Goal: Navigation & Orientation: Find specific page/section

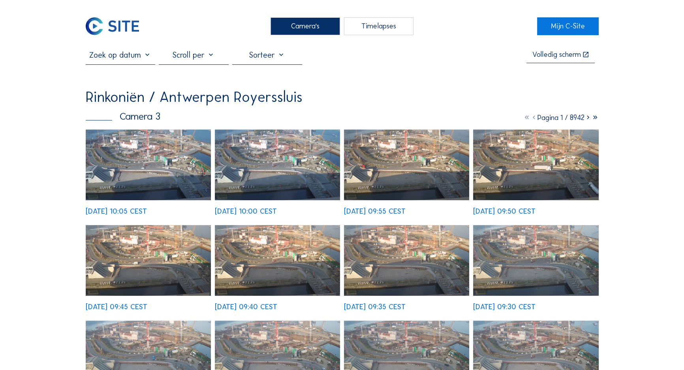
click at [296, 26] on div "Camera's" at bounding box center [305, 26] width 70 height 18
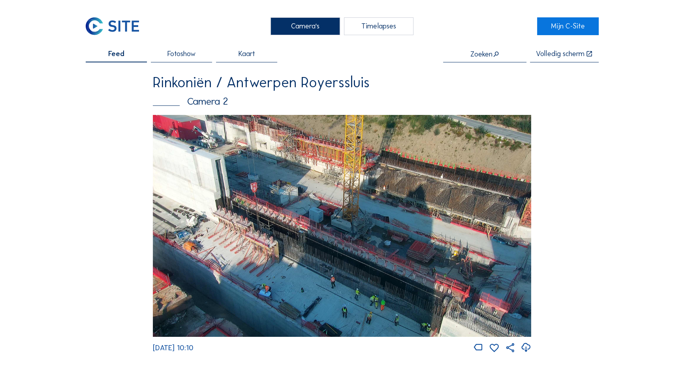
click at [327, 244] on img at bounding box center [342, 226] width 378 height 222
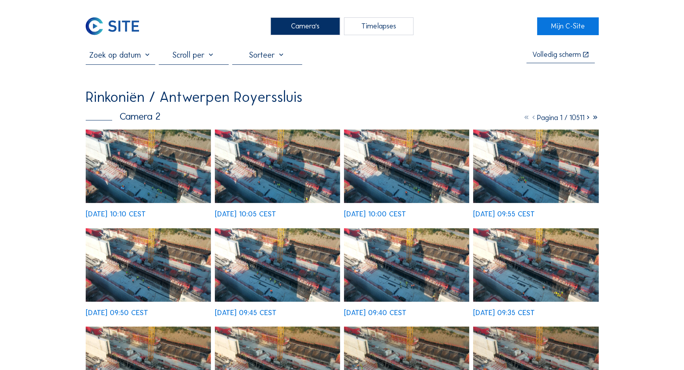
click at [143, 159] on div "[DATE] 10:10 CEST [DATE] 10:05 CEST [DATE] 10:00 CEST [DATE] 09:55 CEST [DATE] …" at bounding box center [342, 321] width 513 height 384
click at [176, 169] on img at bounding box center [149, 165] width 126 height 73
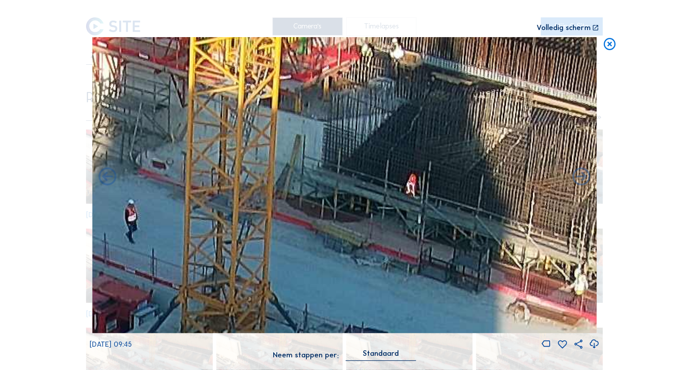
click at [611, 44] on icon at bounding box center [610, 44] width 15 height 15
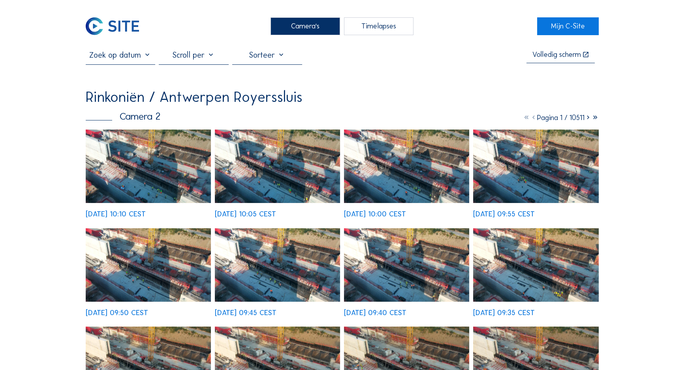
click at [139, 163] on img at bounding box center [149, 165] width 126 height 73
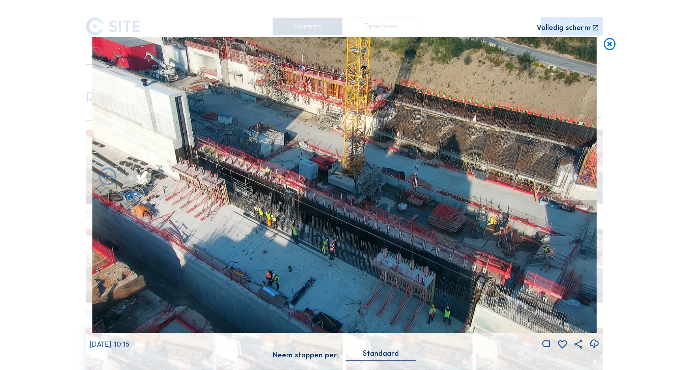
click at [610, 47] on icon at bounding box center [610, 44] width 15 height 15
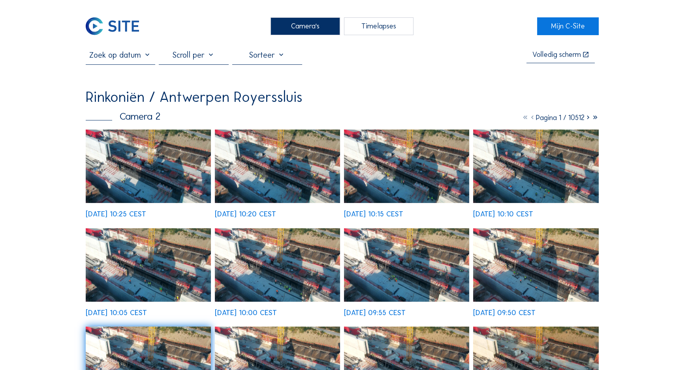
click at [308, 24] on div "Camera's" at bounding box center [305, 26] width 70 height 18
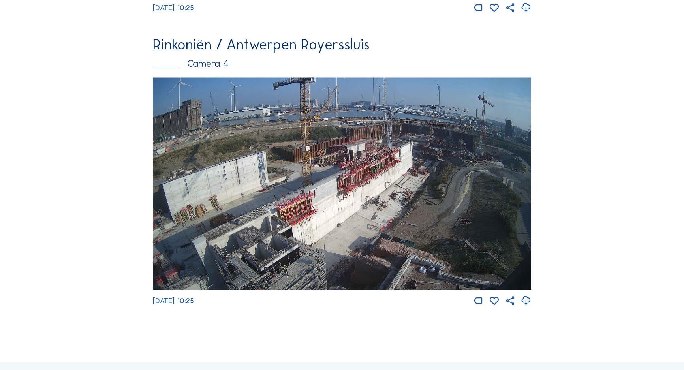
scroll to position [979, 0]
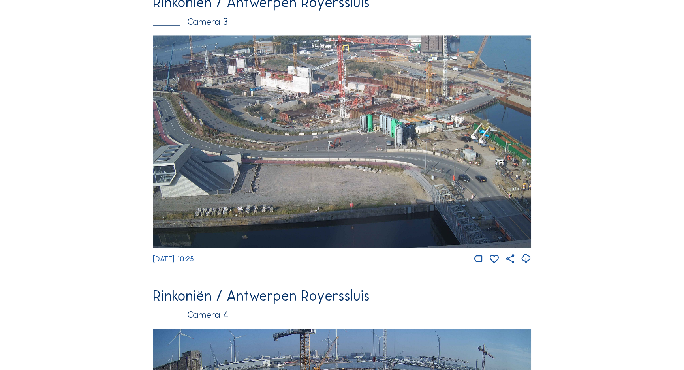
click at [365, 155] on img at bounding box center [342, 141] width 378 height 213
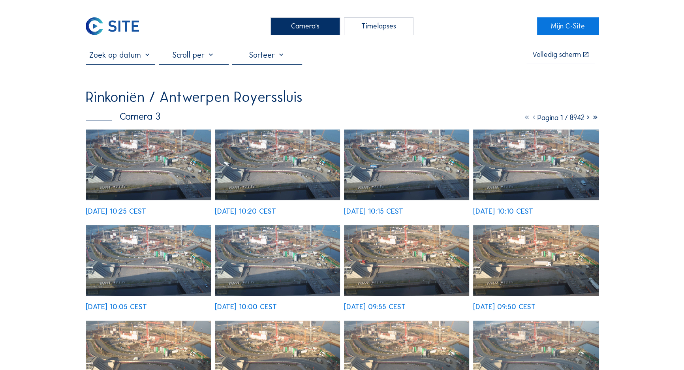
click at [172, 147] on img at bounding box center [149, 164] width 126 height 71
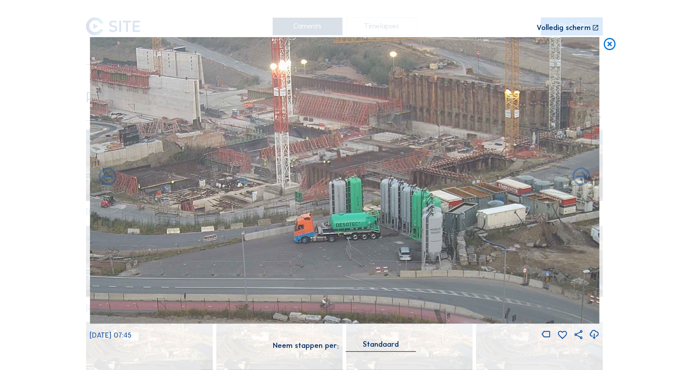
click at [613, 47] on icon at bounding box center [610, 44] width 15 height 15
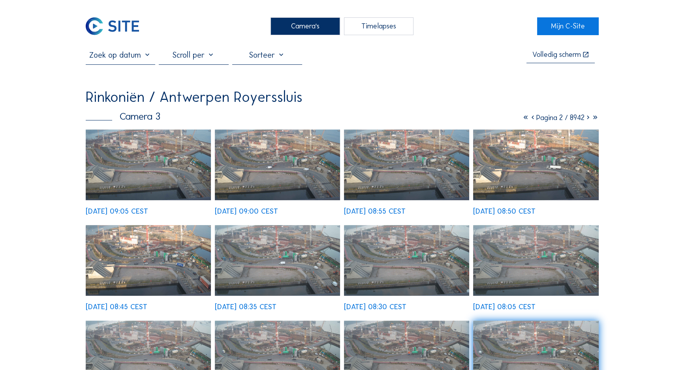
click at [304, 29] on div "Camera's" at bounding box center [305, 26] width 70 height 18
